Goal: Information Seeking & Learning: Learn about a topic

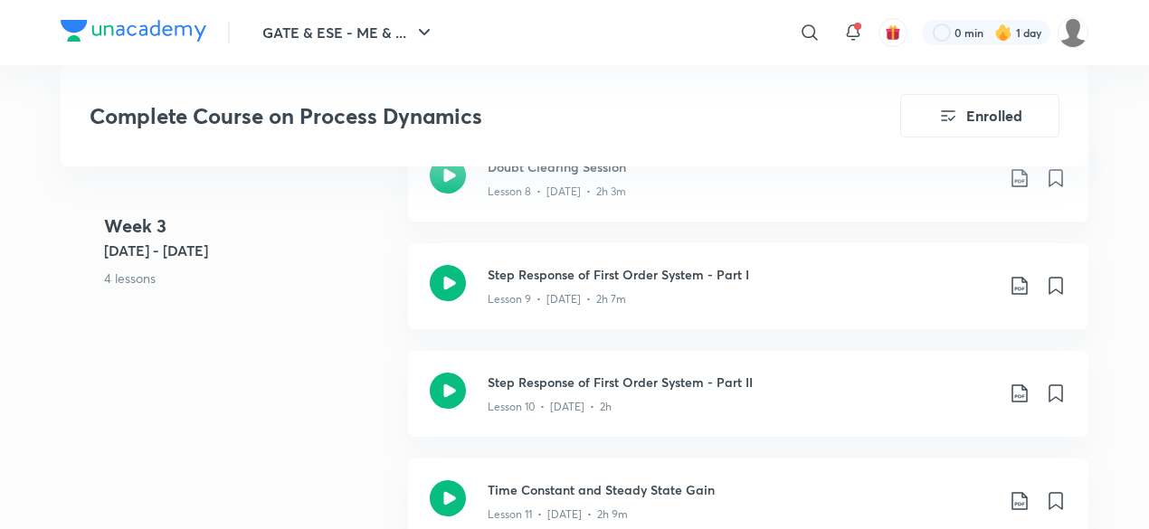
scroll to position [1957, 0]
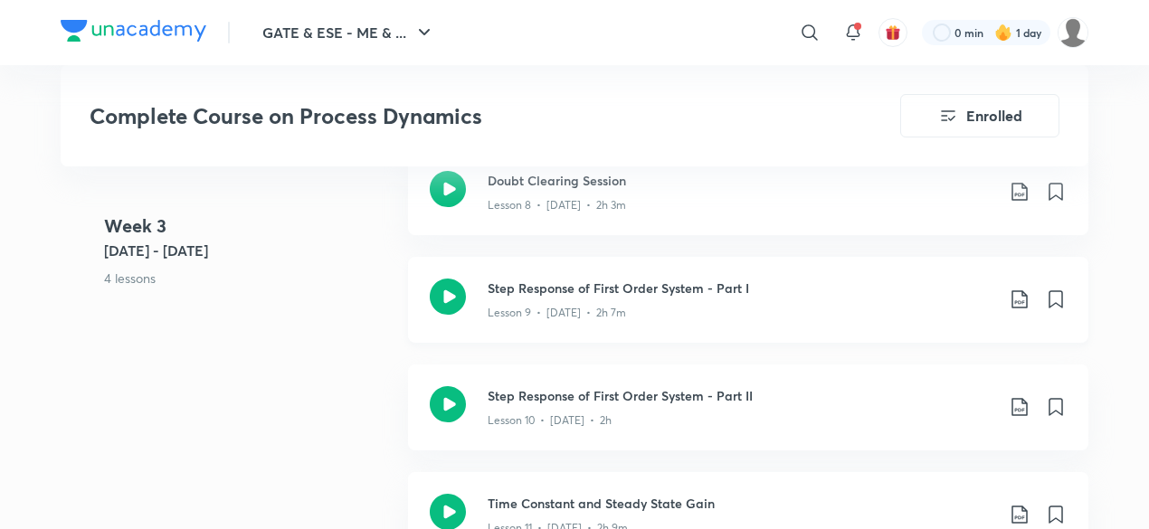
click at [582, 292] on h3 "Step Response of First Order System - Part I" at bounding box center [740, 288] width 506 height 19
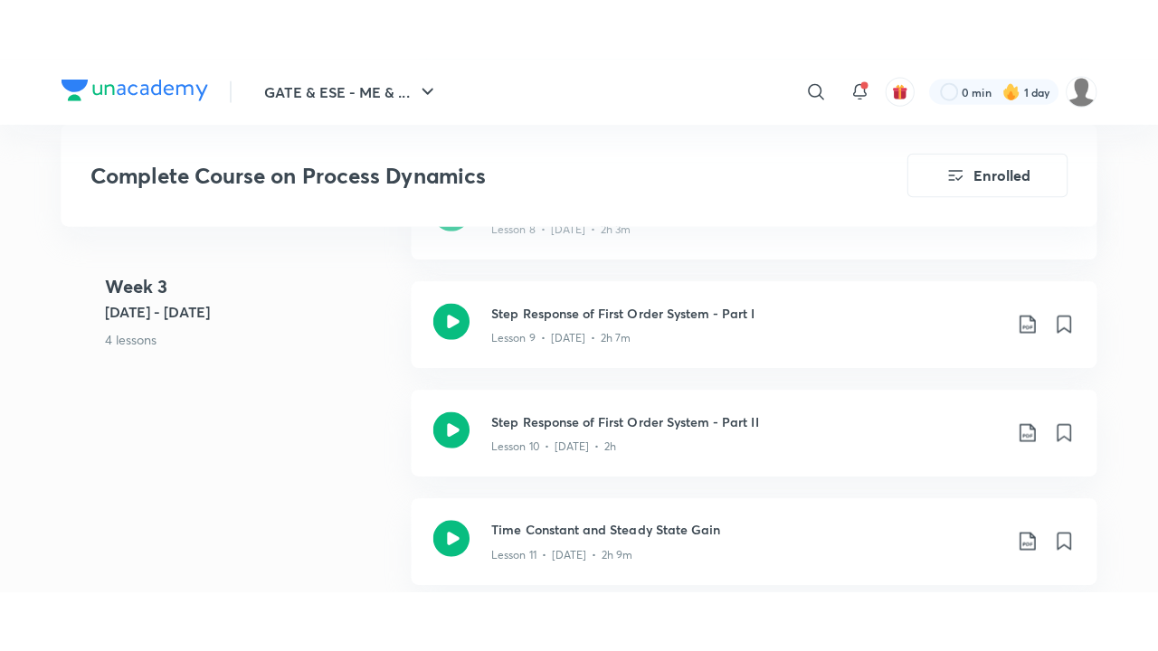
scroll to position [1991, 0]
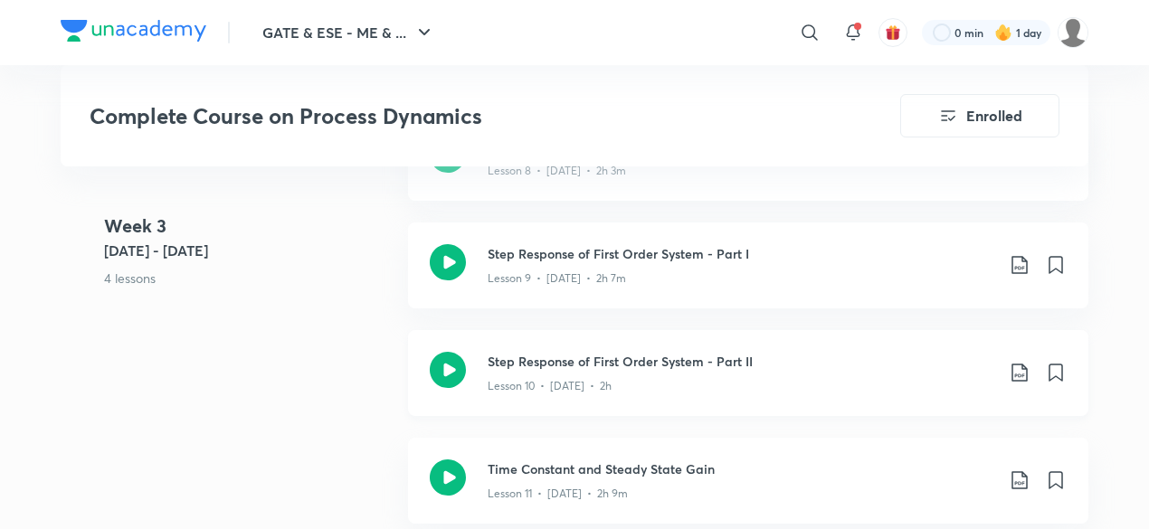
click at [547, 364] on h3 "Step Response of First Order System - Part II" at bounding box center [740, 361] width 506 height 19
